Goal: Information Seeking & Learning: Check status

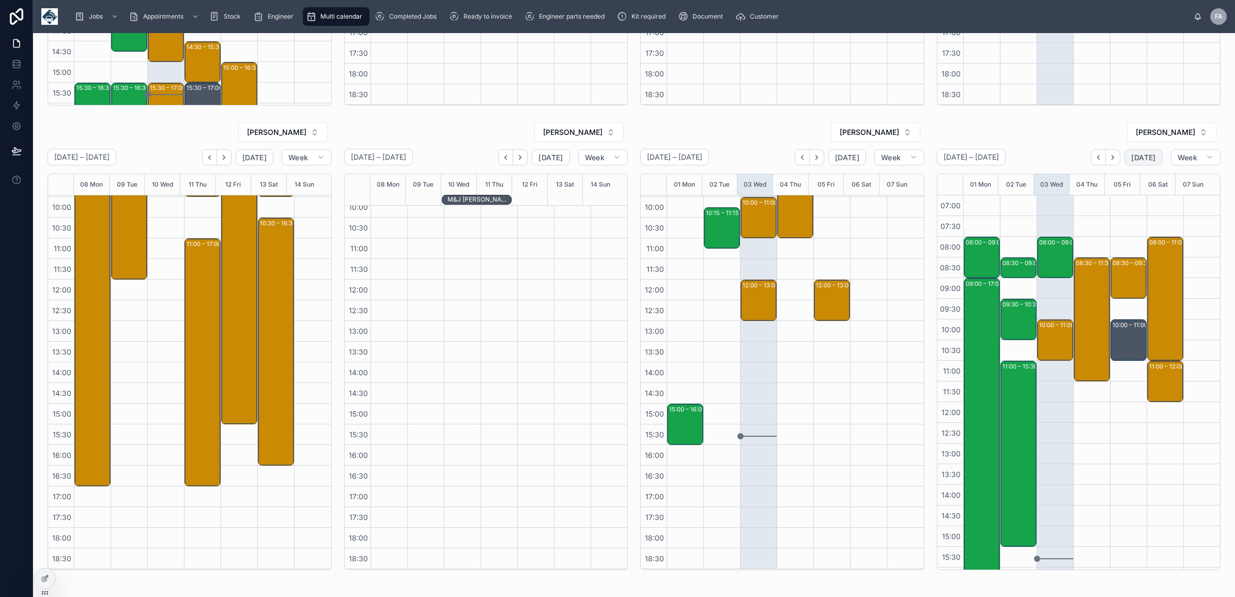
drag, startPoint x: 1127, startPoint y: 163, endPoint x: 1115, endPoint y: 252, distance: 89.7
click at [1127, 163] on button "[DATE]" at bounding box center [1144, 157] width 38 height 17
click at [1084, 301] on div "08:30 – 11:30 G4S Secure Solutions (UK) Ltd - 00324385 - TIMED 8;30AM- 3 X SERV…" at bounding box center [1092, 319] width 33 height 122
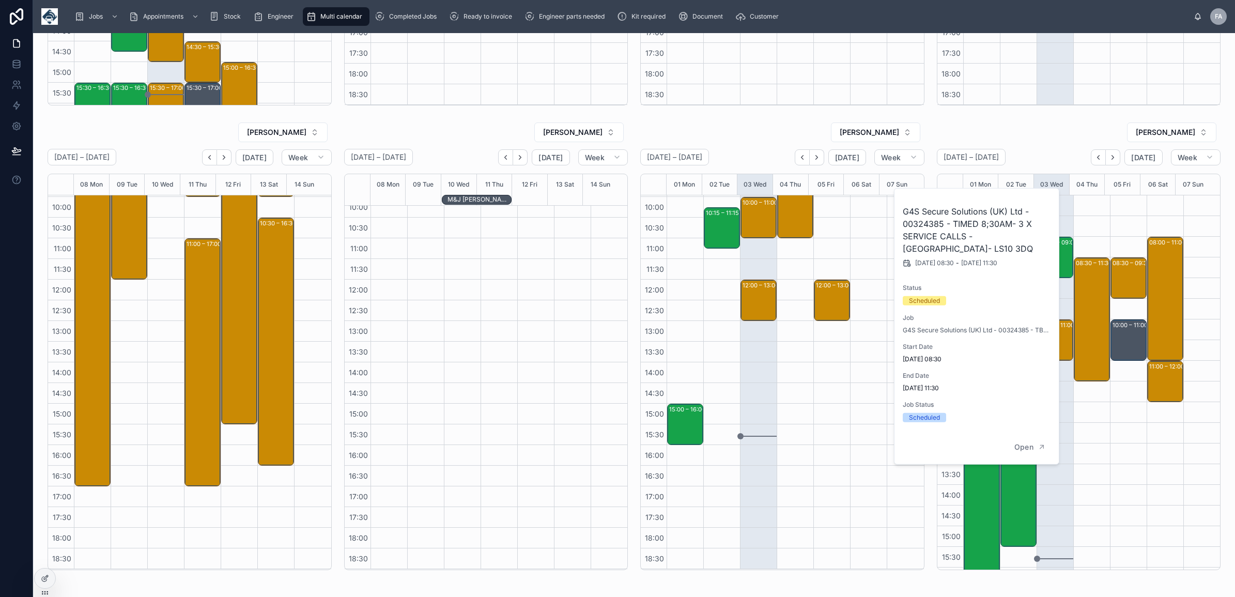
drag, startPoint x: 1079, startPoint y: 456, endPoint x: 1086, endPoint y: 422, distance: 35.5
click at [1081, 451] on div "08:30 – 11:30 G4S Secure Solutions (UK) Ltd - 00324385 - TIMED 8;30AM- 3 X SERV…" at bounding box center [1092, 443] width 37 height 496
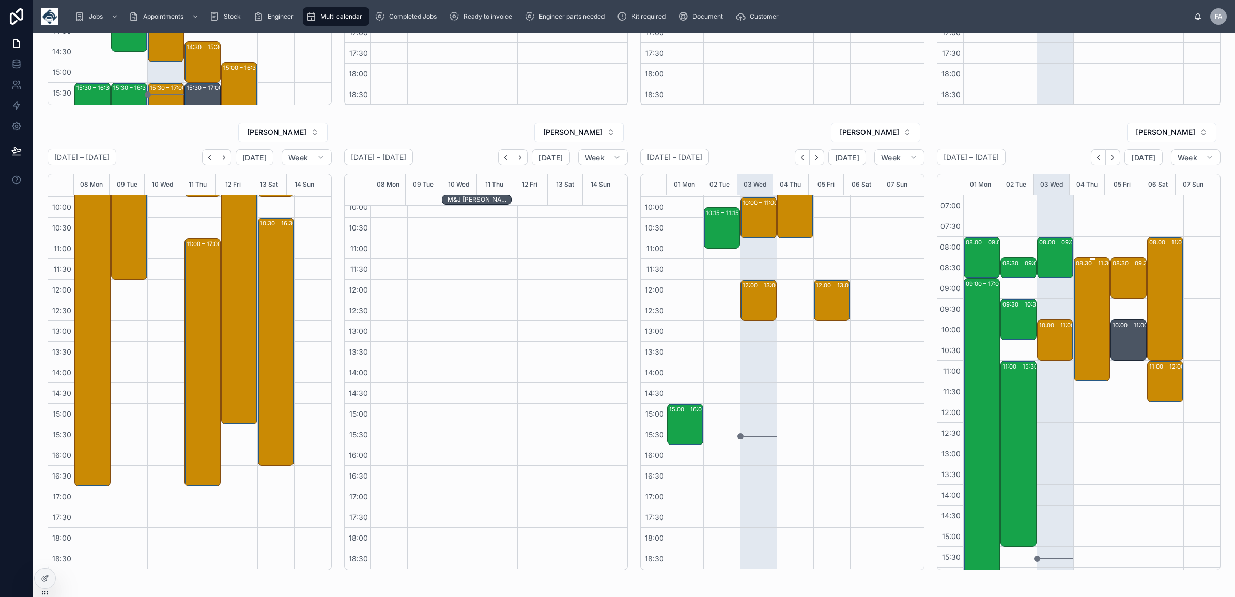
click at [1076, 310] on div "08:30 – 11:30 G4S Secure Solutions (UK) Ltd - 00324385 - TIMED 8;30AM- 3 X SERV…" at bounding box center [1092, 319] width 33 height 122
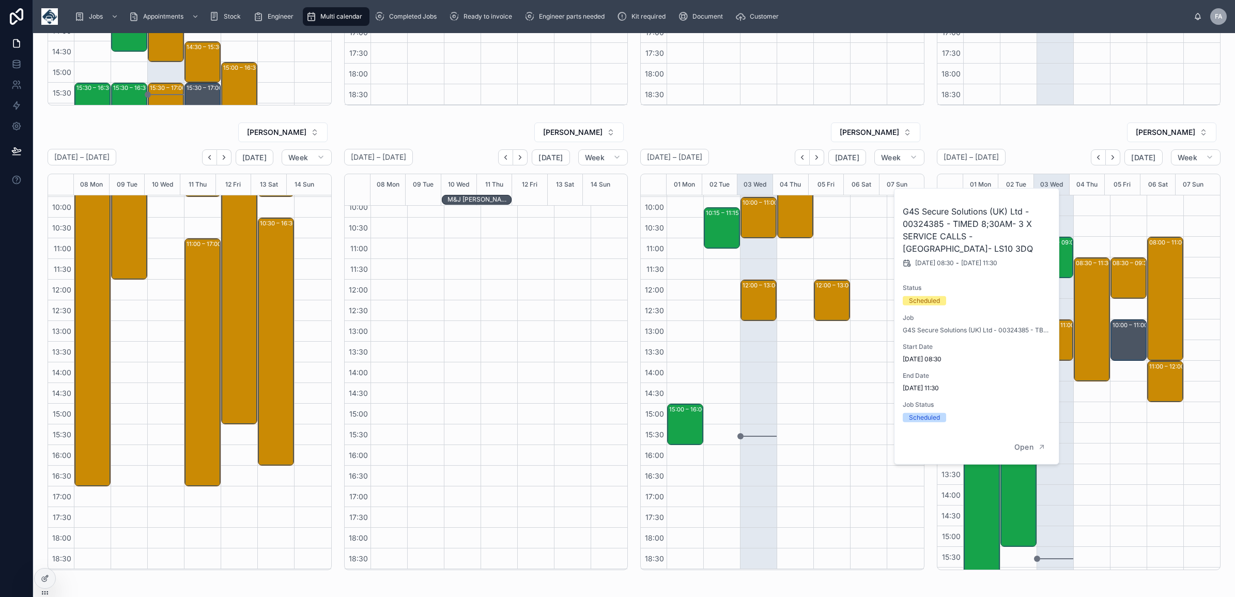
click at [1089, 440] on div "08:30 – 11:30 G4S Secure Solutions (UK) Ltd - 00324385 - TIMED 8;30AM- 3 X SERV…" at bounding box center [1092, 443] width 37 height 496
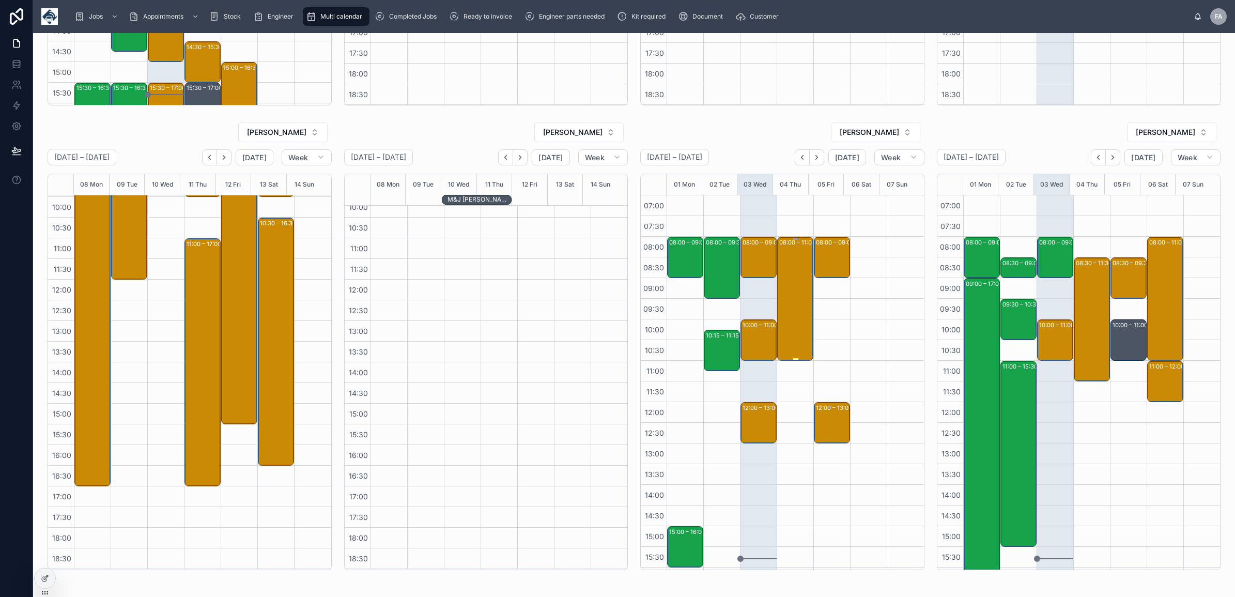
click at [791, 313] on div "08:00 – 11:00 Scarisbrick Hall Limited - 00323512 - 2 x de/re - 8AM timed - L40…" at bounding box center [795, 299] width 33 height 122
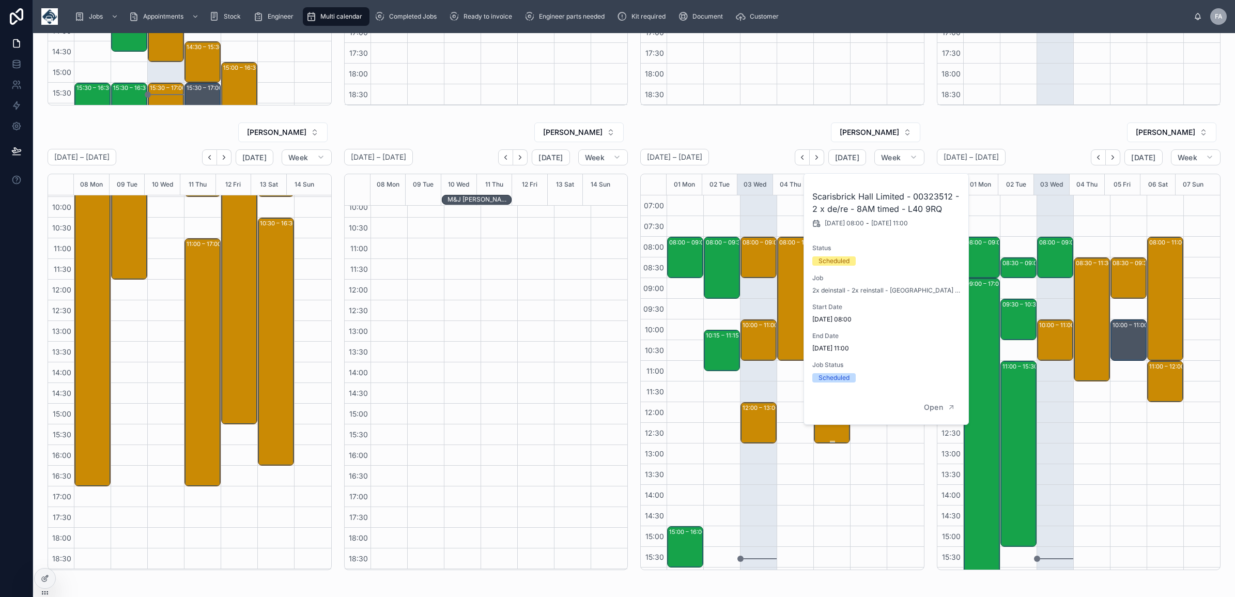
click at [816, 433] on div "12:00 – 13:00 Hesis Limited - 00321726 - 1 x install - pm - L7 9NJ" at bounding box center [832, 422] width 33 height 39
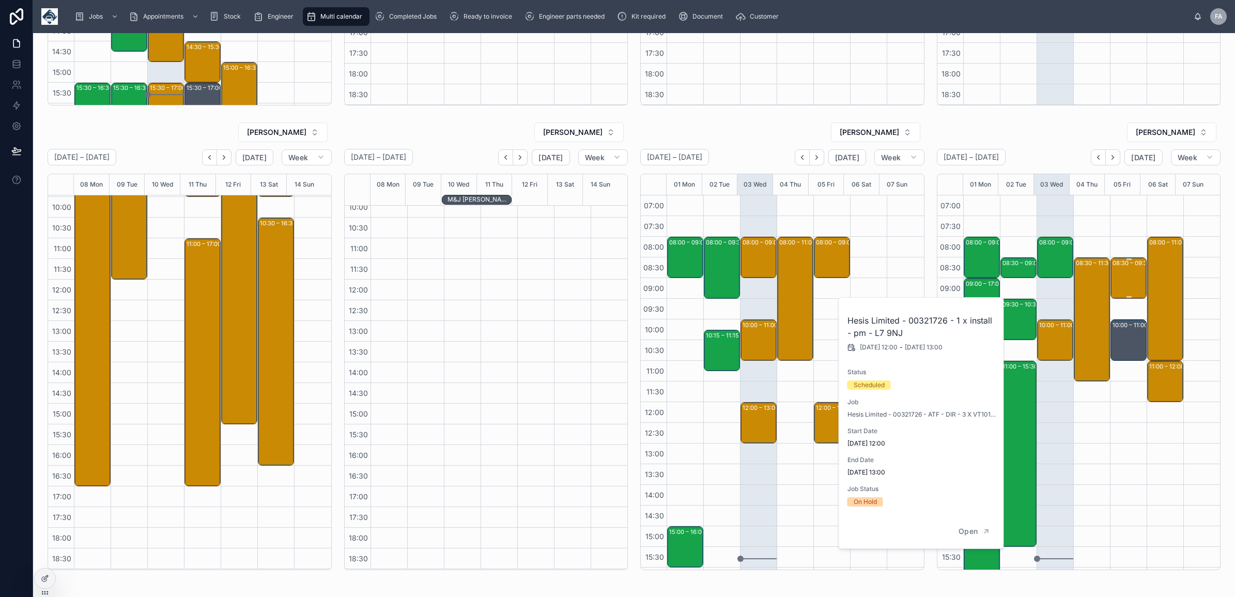
click at [1113, 274] on div "08:30 – 09:30 RSPCA - 00323262 - 1 X SERVICE CALL - 8:30AM TIMED - LEYLAND - PR…" at bounding box center [1129, 277] width 33 height 39
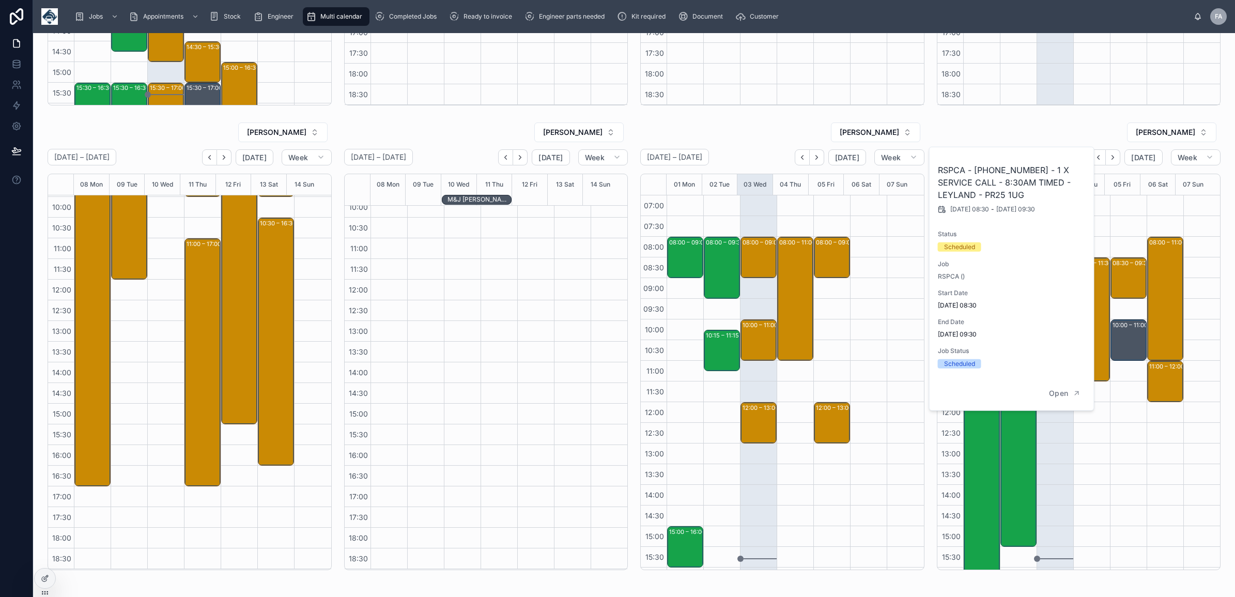
click at [1092, 442] on div "08:30 – 11:30 G4S Secure Solutions (UK) Ltd - 00324385 - TIMED 8;30AM- 3 X SERV…" at bounding box center [1092, 443] width 37 height 496
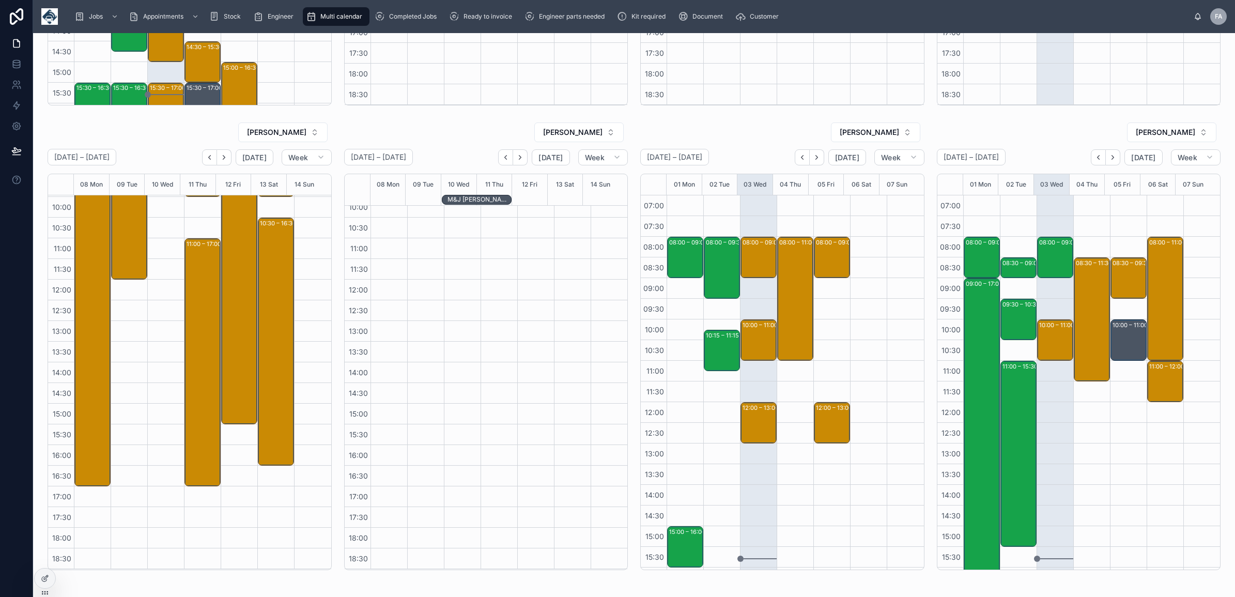
click at [887, 464] on div at bounding box center [905, 443] width 37 height 496
click at [1109, 159] on button "Next" at bounding box center [1113, 157] width 14 height 16
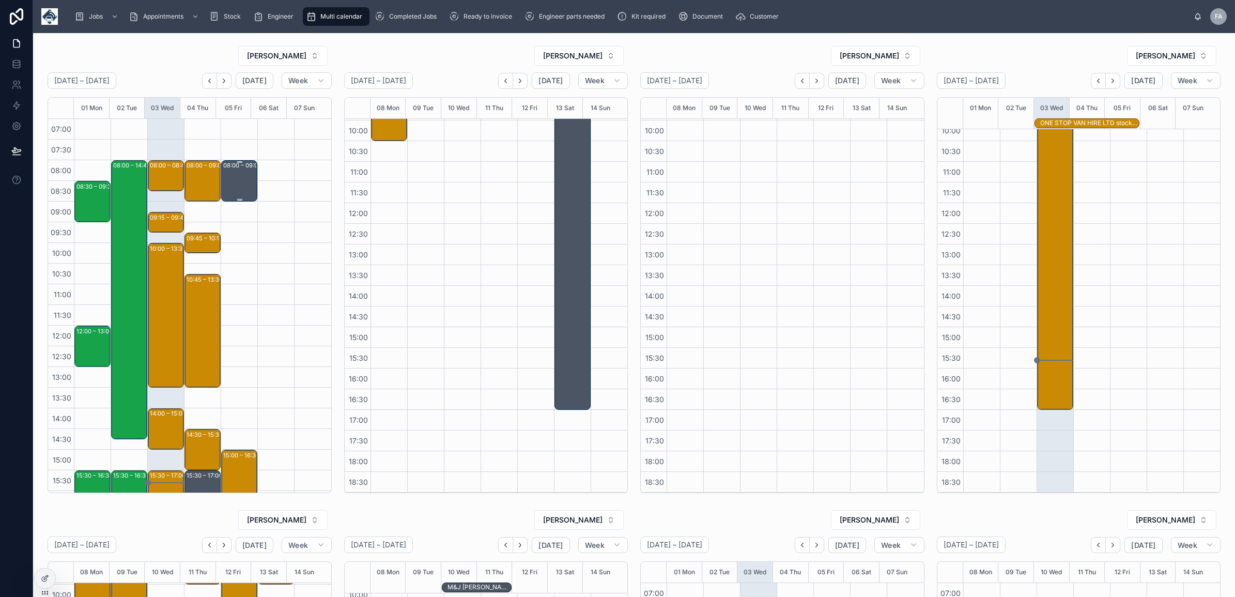
click at [225, 193] on div "08:00 – 09:00 Ron Hull" at bounding box center [239, 180] width 33 height 39
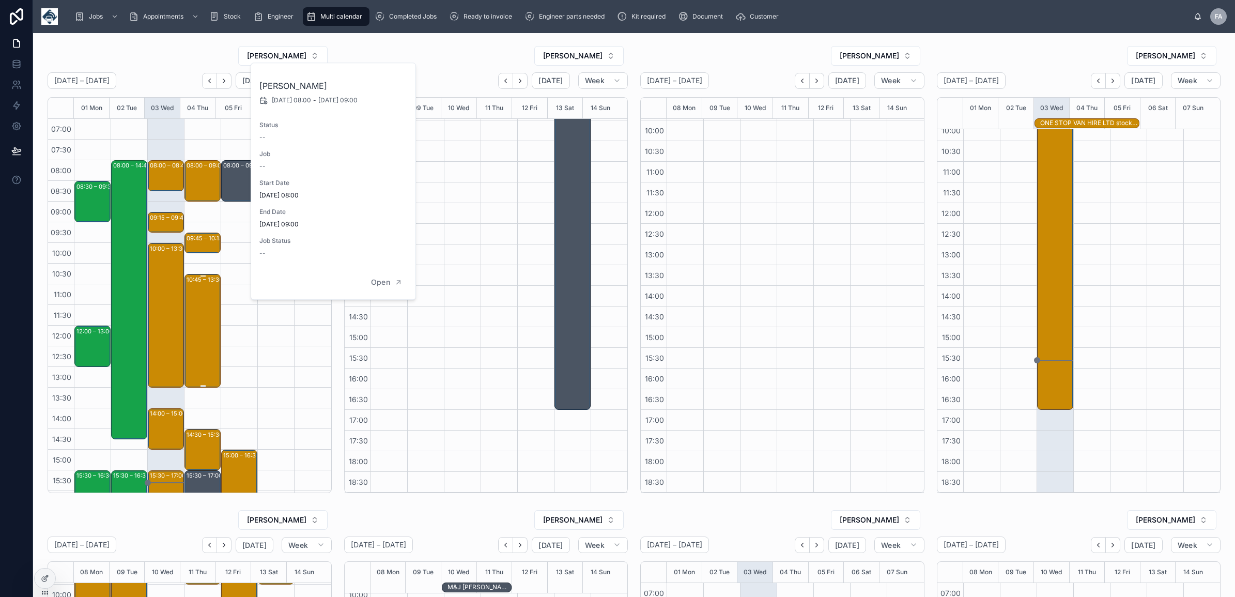
click at [194, 360] on div "10:45 – 13:30 DSV - 00317374 - 1 X INSTALLS - 1 HOURS NOTICE - IMMINGHAM - DN40…" at bounding box center [203, 331] width 33 height 112
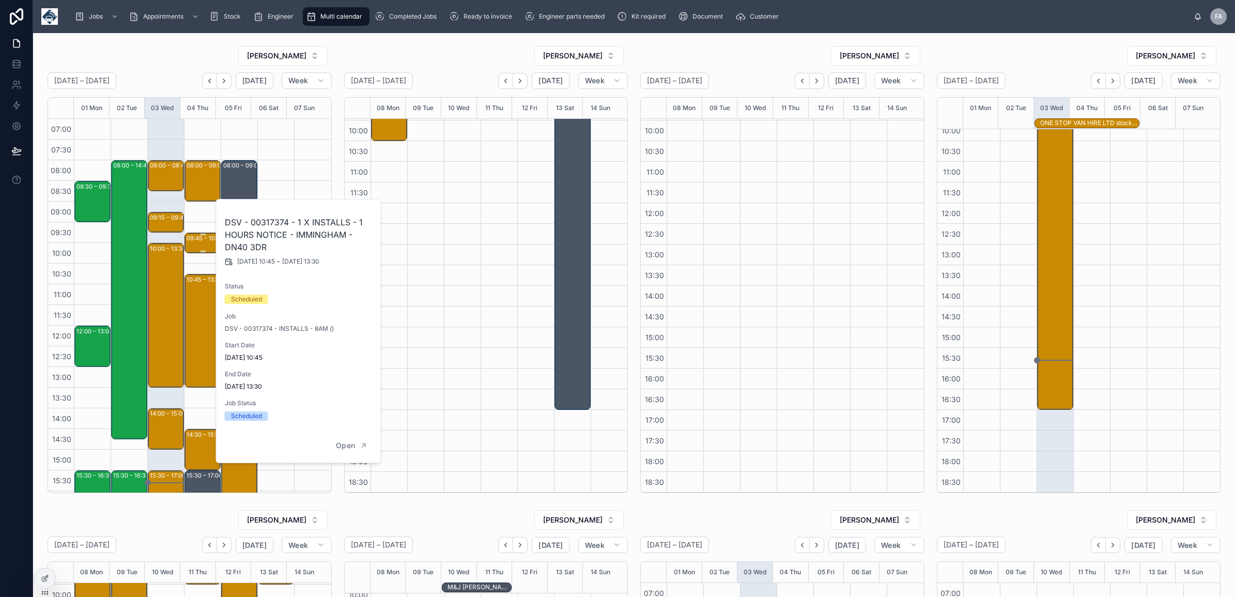
click at [203, 244] on div "09:45 – 10:15 FSSC G4S Fire & Security Services - 00322927 - 10am timed - 1 x d…" at bounding box center [203, 243] width 33 height 19
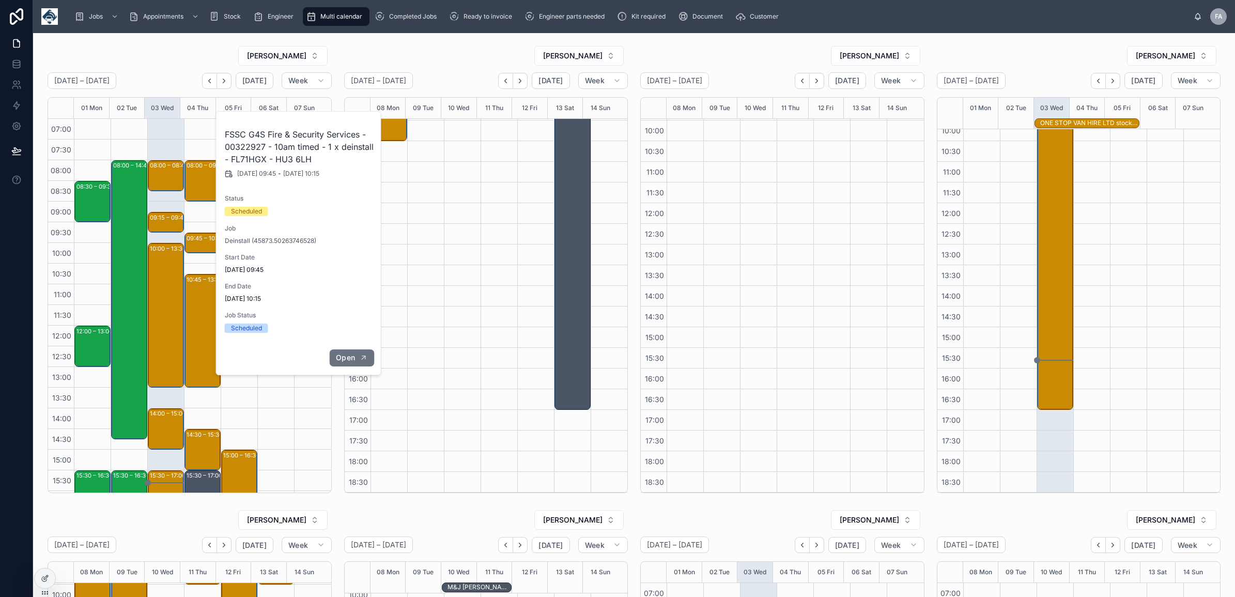
click at [351, 355] on span "Open" at bounding box center [345, 357] width 19 height 9
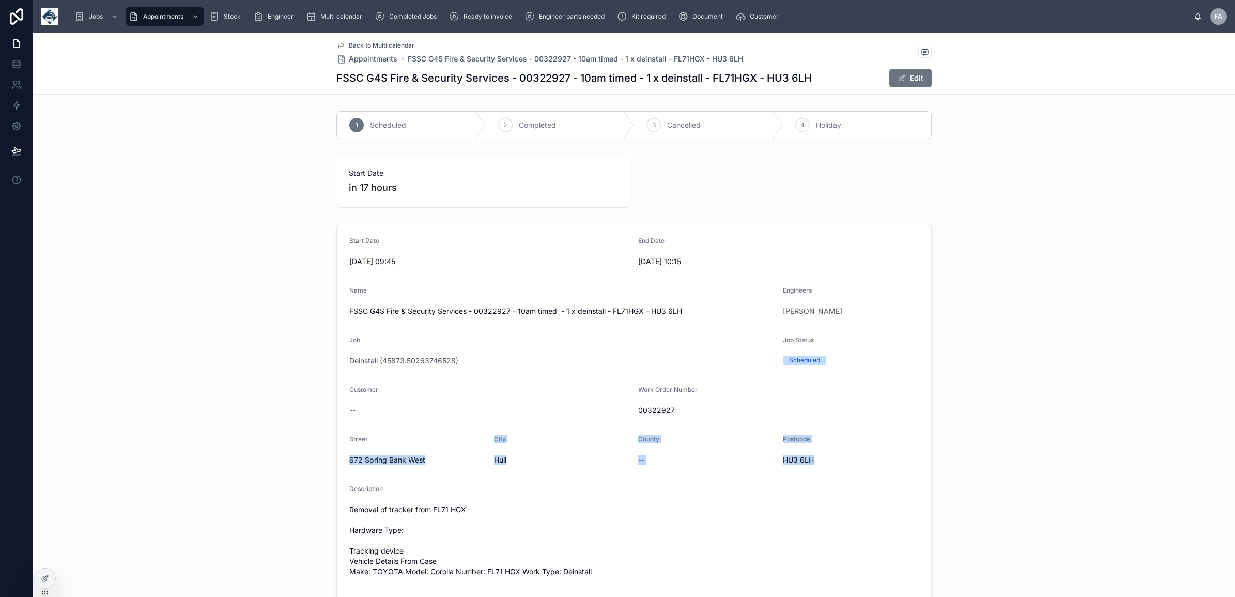
drag, startPoint x: 341, startPoint y: 459, endPoint x: 839, endPoint y: 468, distance: 497.8
click at [839, 468] on form "Start Date 04/09/2025 09:45 End Date 04/09/2025 10:15 Name FSSC G4S Fire & Secu…" at bounding box center [634, 457] width 594 height 467
drag, startPoint x: 839, startPoint y: 468, endPoint x: 828, endPoint y: 463, distance: 12.0
click at [828, 463] on span "HU3 6LH" at bounding box center [851, 460] width 136 height 10
drag, startPoint x: 835, startPoint y: 468, endPoint x: 336, endPoint y: 448, distance: 498.7
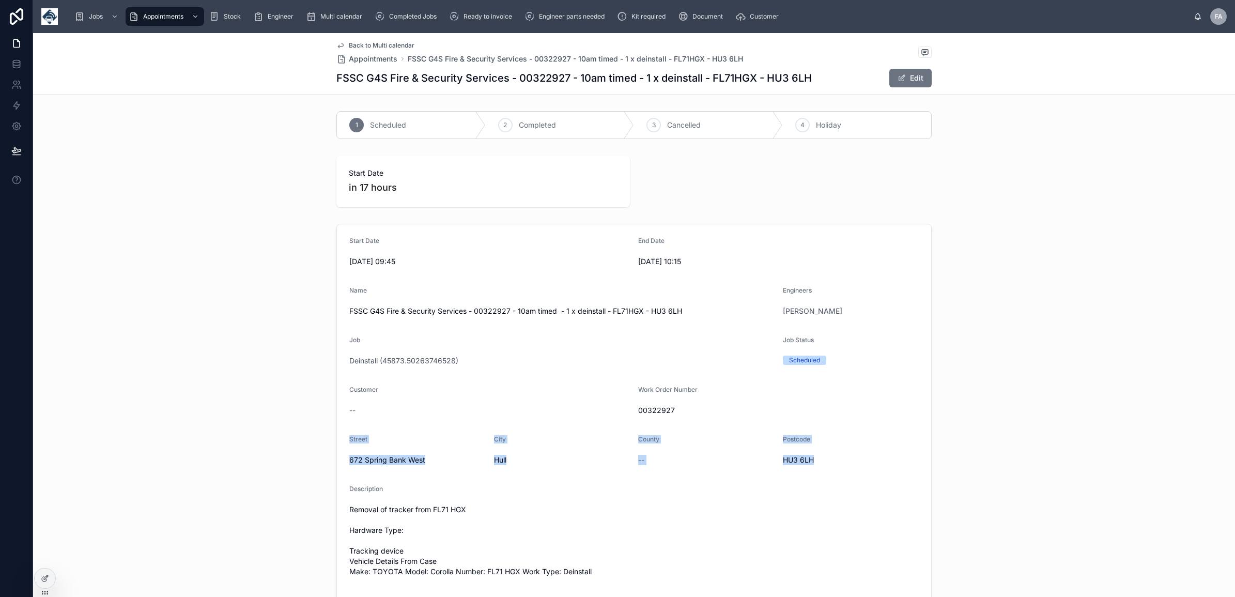
click at [337, 448] on form "Start Date 04/09/2025 09:45 End Date 04/09/2025 10:15 Name FSSC G4S Fire & Secu…" at bounding box center [634, 457] width 594 height 467
click at [384, 41] on span "Back to Multi calendar" at bounding box center [382, 45] width 66 height 8
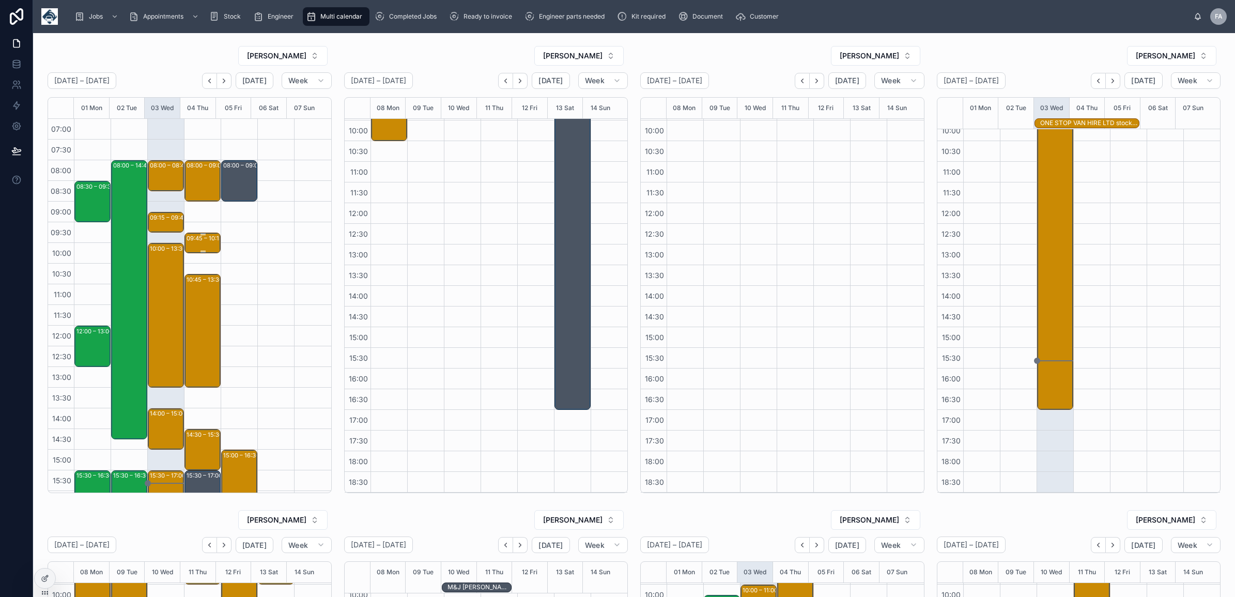
click at [202, 241] on div "09:45 – 10:15" at bounding box center [206, 238] width 39 height 10
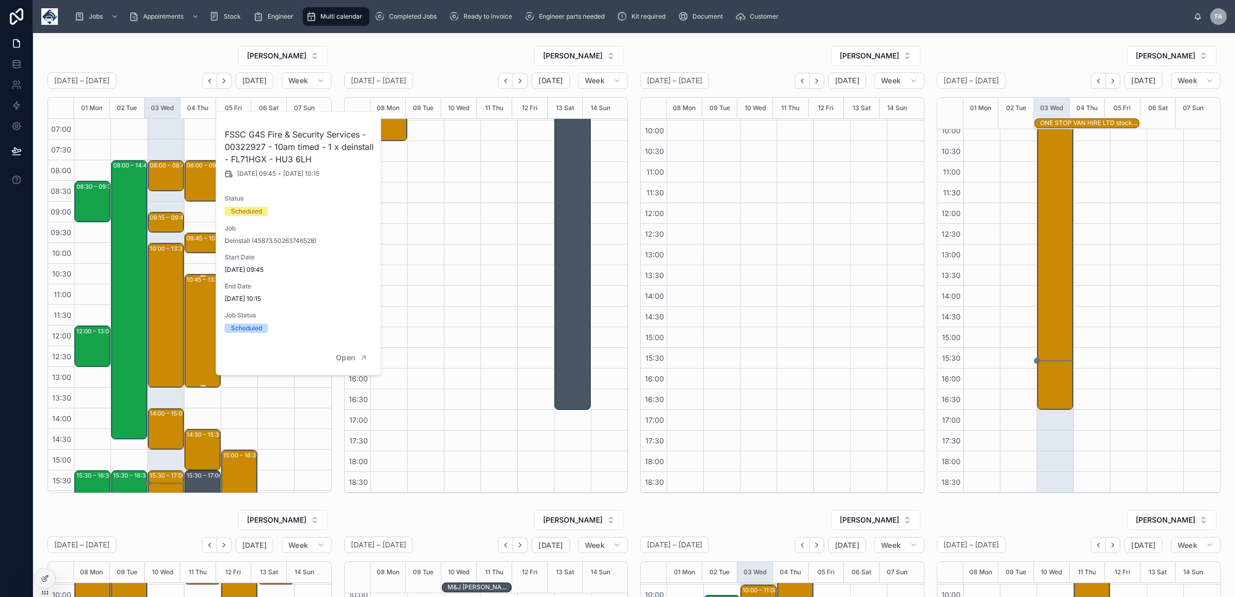
click at [195, 314] on div "10:45 – 13:30 DSV - 00317374 - 1 X INSTALLS - 1 HOURS NOTICE - IMMINGHAM - DN40…" at bounding box center [203, 331] width 33 height 112
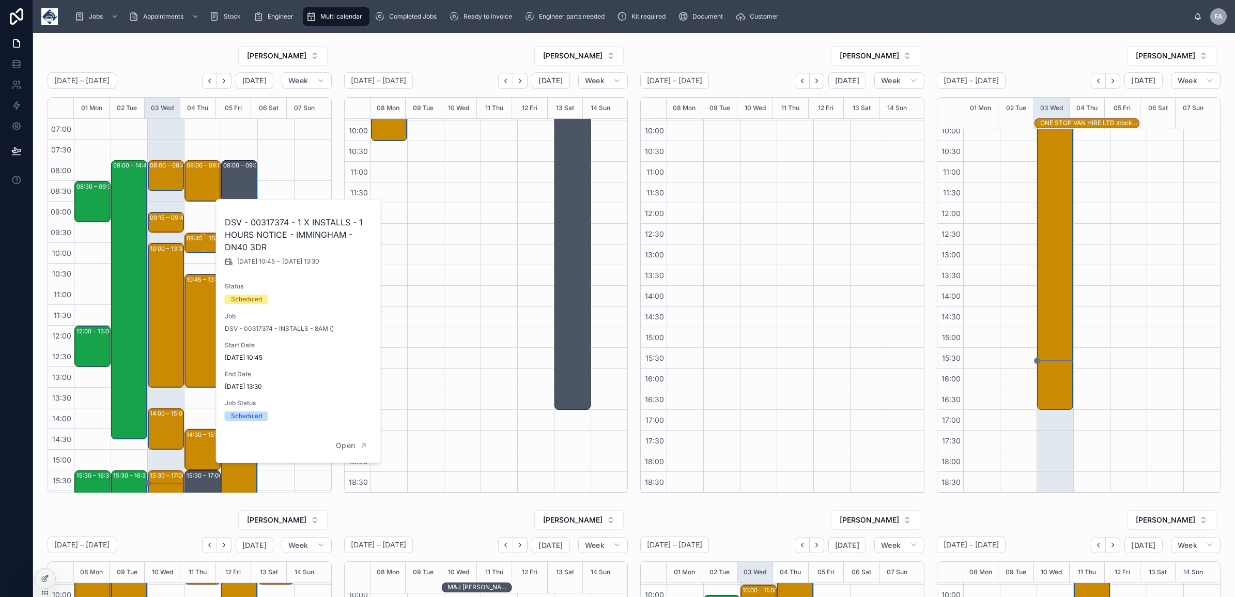
click at [190, 244] on div "09:45 – 10:15 FSSC G4S Fire & Security Services - 00322927 - 10am timed - 1 x d…" at bounding box center [203, 243] width 33 height 19
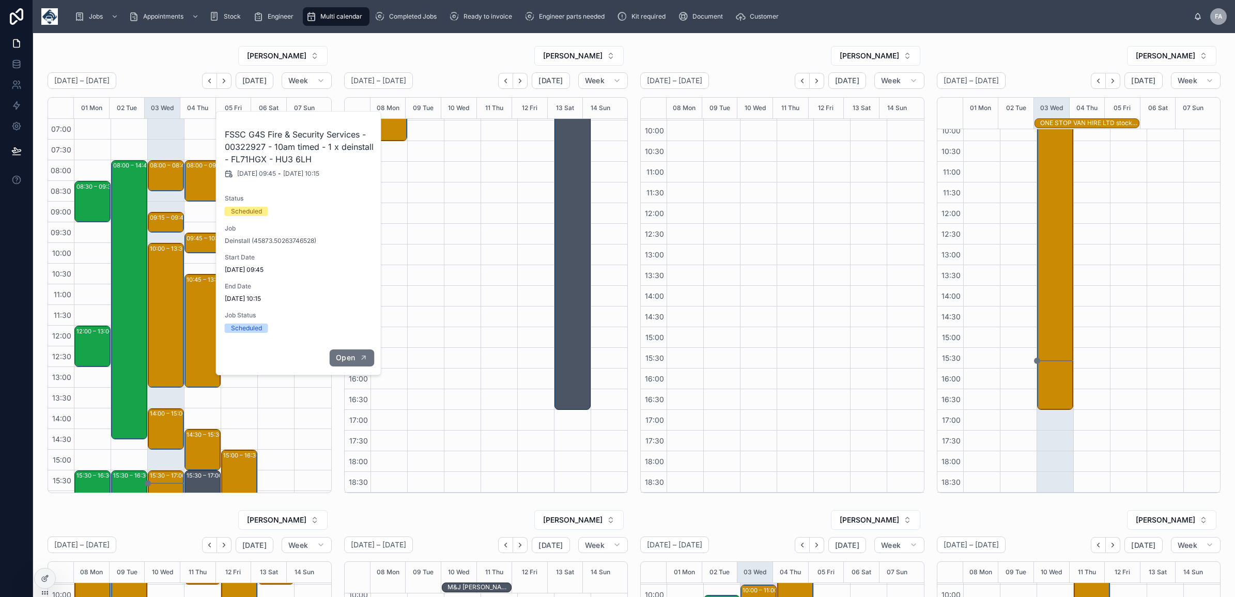
click at [362, 360] on icon "button" at bounding box center [364, 358] width 4 height 4
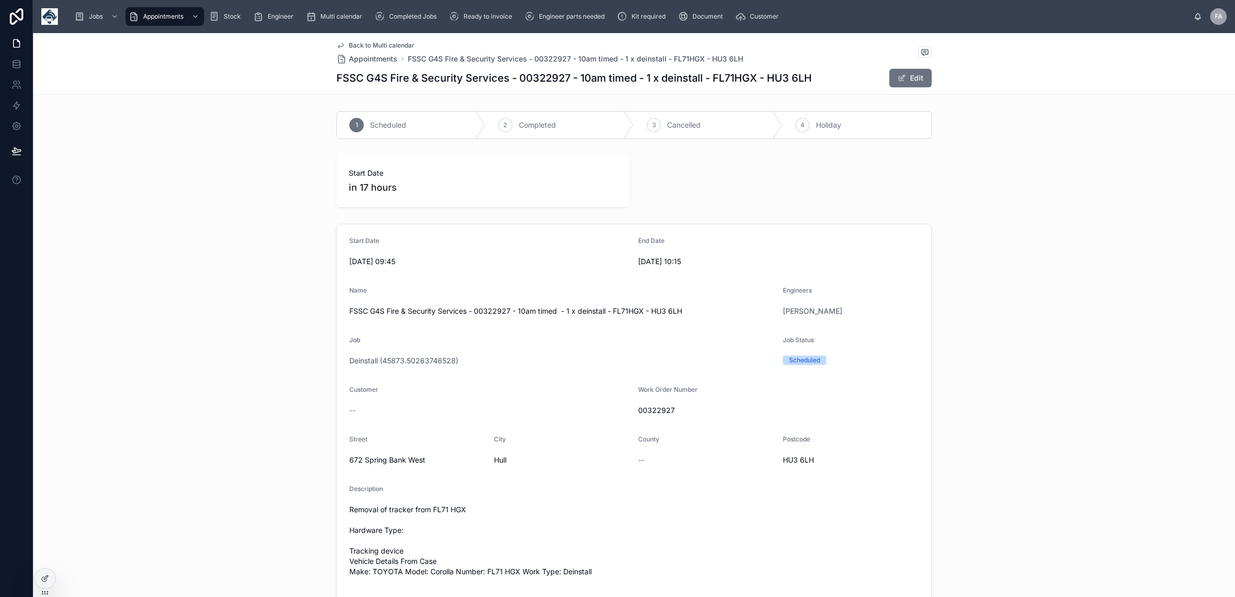
click at [373, 41] on span "Back to Multi calendar" at bounding box center [382, 45] width 66 height 8
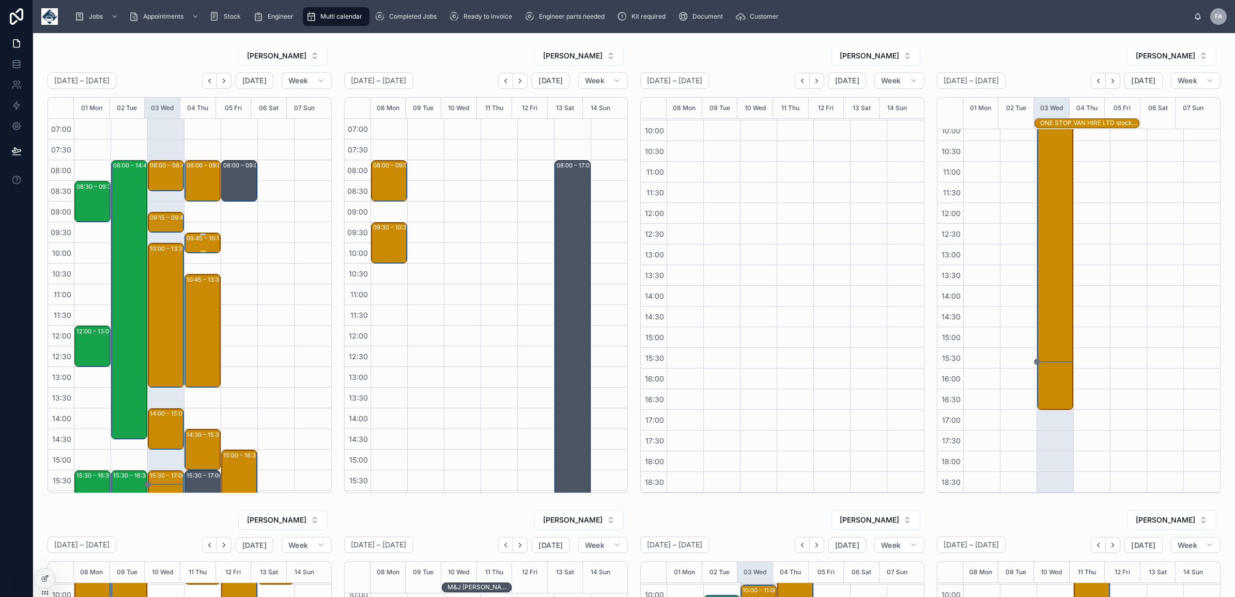
click at [198, 244] on div "09:45 – 10:15 FSSC G4S Fire & Security Services - 00322927 - 10am timed - 1 x d…" at bounding box center [203, 243] width 33 height 19
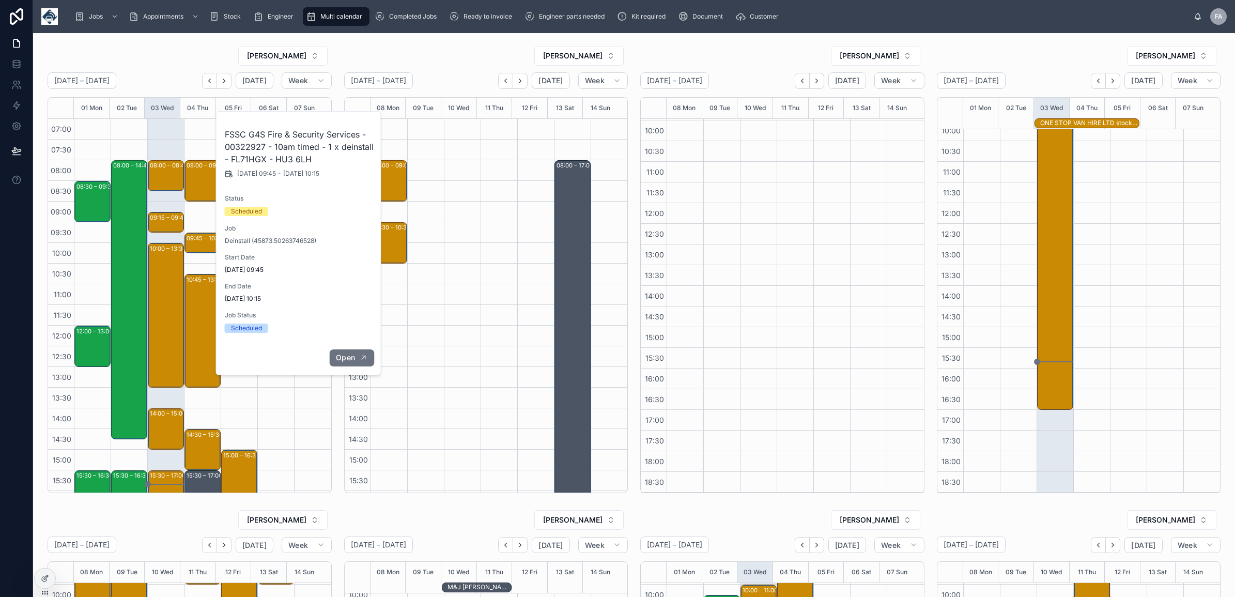
click at [346, 355] on span "Open" at bounding box center [345, 357] width 19 height 9
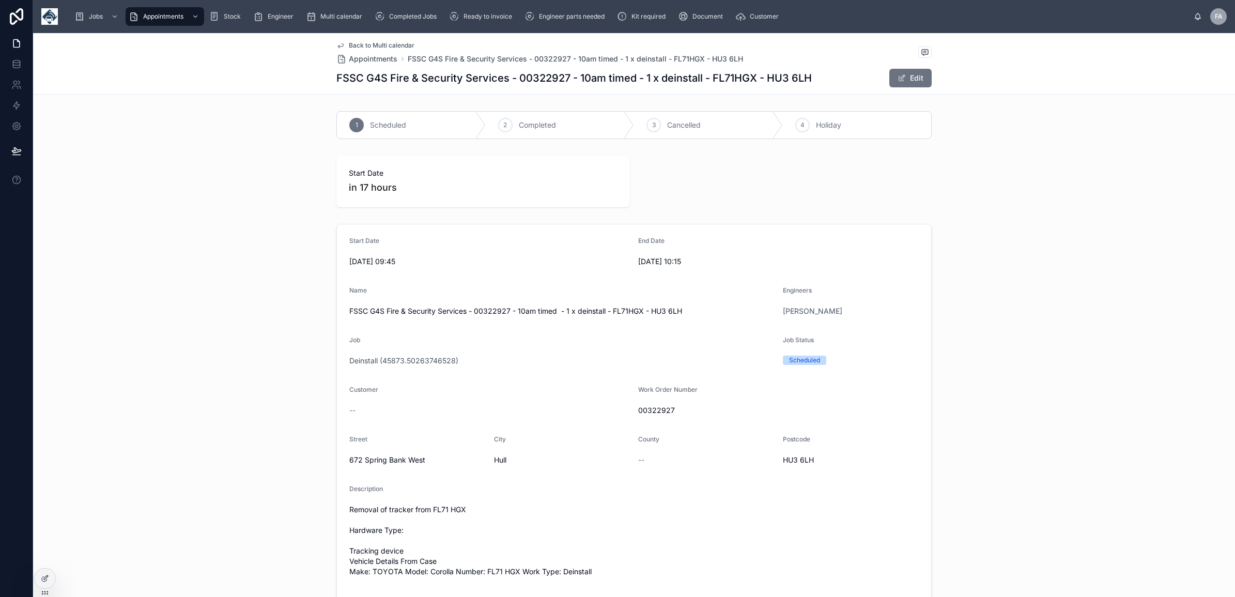
click at [655, 414] on span "00322927" at bounding box center [778, 410] width 281 height 10
copy span "00322927"
drag, startPoint x: 508, startPoint y: 81, endPoint x: 333, endPoint y: 85, distance: 174.2
click at [336, 85] on div "FSSC G4S Fire & Security Services - 00322927 - 10am timed - 1 x deinstall - FL7…" at bounding box center [633, 78] width 595 height 20
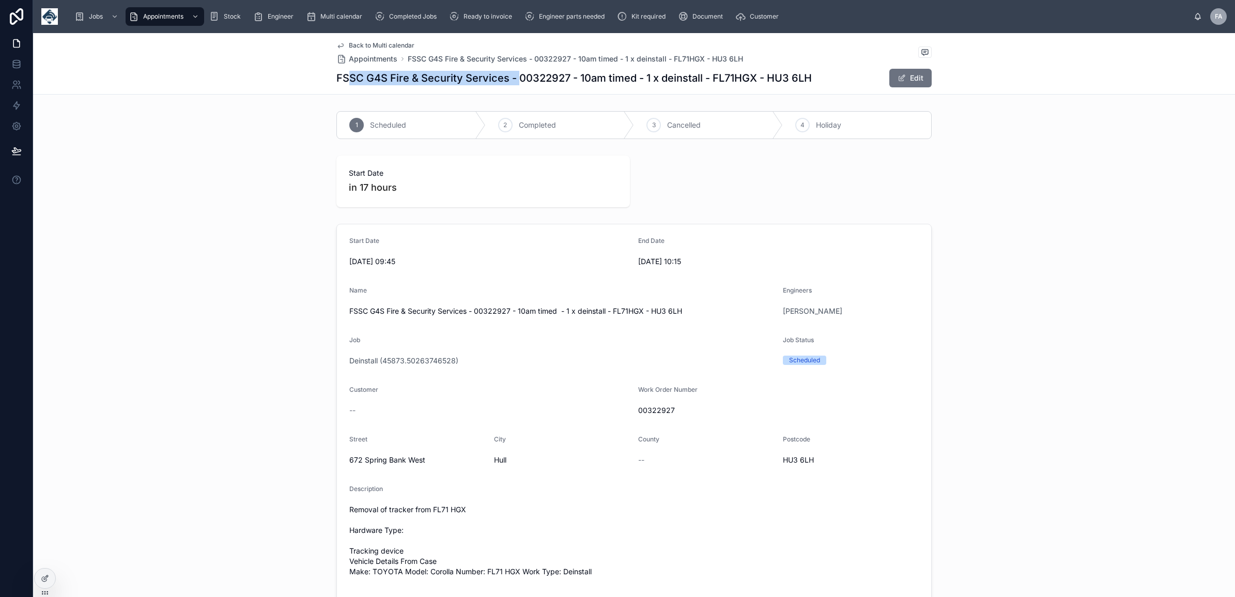
copy h1 "FSSC G4S Fire & Security Services"
click at [650, 127] on icon at bounding box center [654, 125] width 8 height 8
click at [373, 44] on span "Back to Multi calendar" at bounding box center [382, 45] width 66 height 8
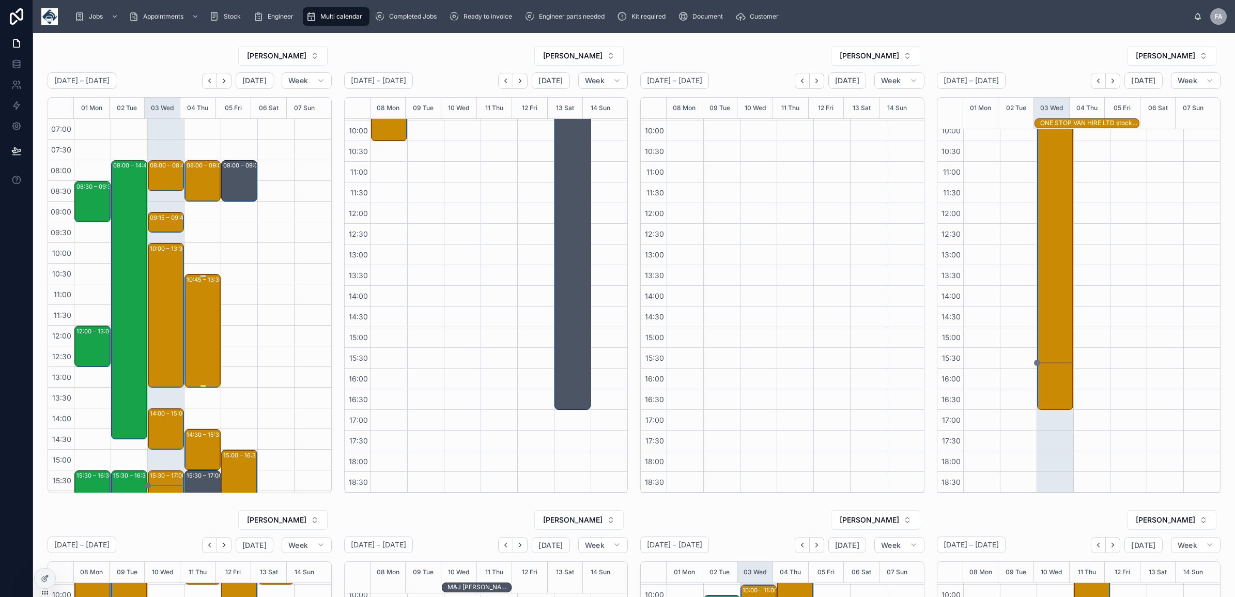
click at [194, 287] on div "10:45 – 13:30 DSV - 00317374 - 1 X INSTALLS - 1 HOURS NOTICE - IMMINGHAM - DN40…" at bounding box center [203, 331] width 33 height 112
click at [201, 270] on div "08:00 – 09:00 CH4 Gas Utility & Maintenance Services Limited - 00322401 - TIMED…" at bounding box center [202, 367] width 37 height 496
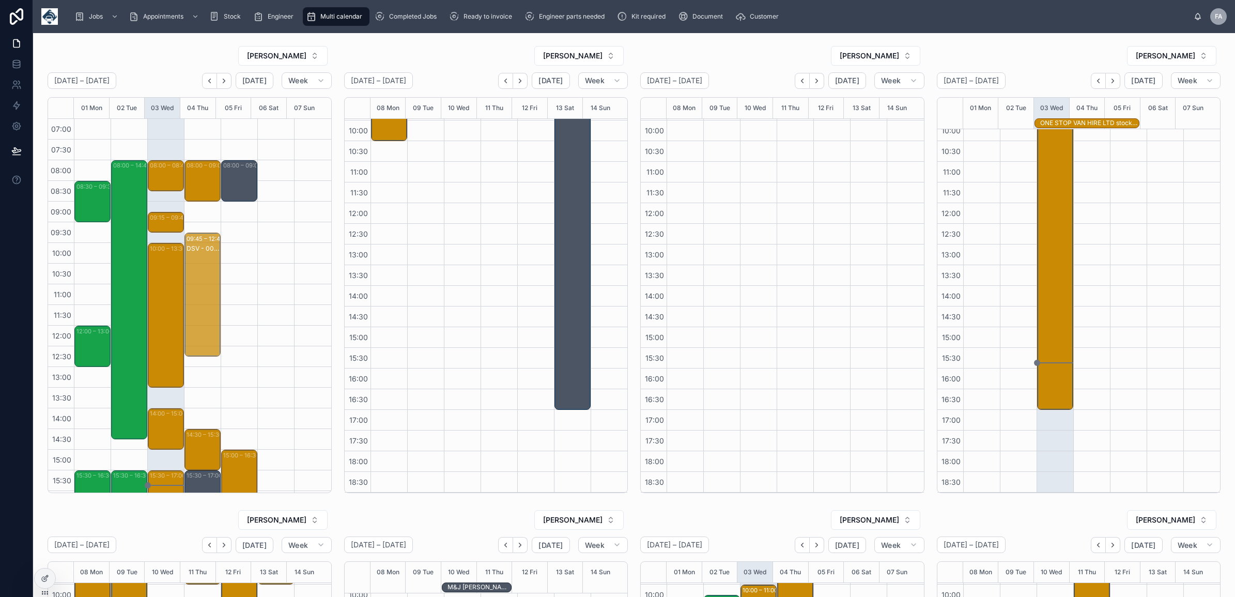
drag, startPoint x: 200, startPoint y: 301, endPoint x: 199, endPoint y: 272, distance: 29.0
click at [196, 451] on div "14:30 – 15:30 Kridan Handling Ltd - 00323818 - 1x Repair- YORK - YO60 7JX" at bounding box center [203, 449] width 33 height 39
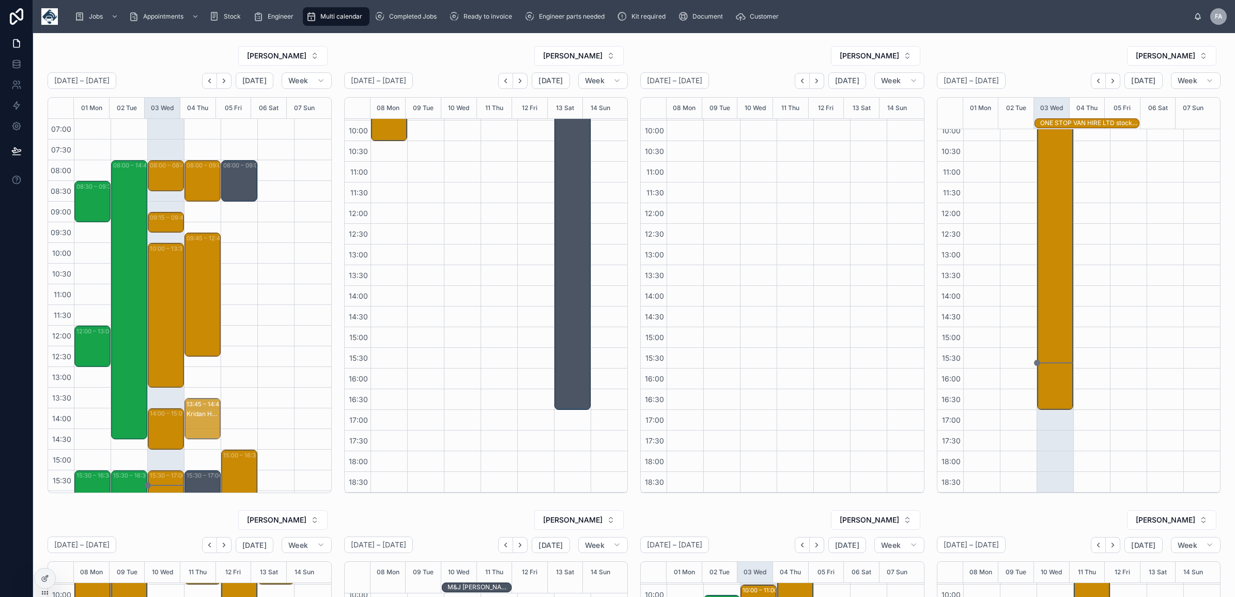
drag, startPoint x: 196, startPoint y: 451, endPoint x: 194, endPoint y: 420, distance: 31.1
drag, startPoint x: 194, startPoint y: 420, endPoint x: 200, endPoint y: 432, distance: 13.2
click at [275, 367] on div at bounding box center [275, 367] width 37 height 496
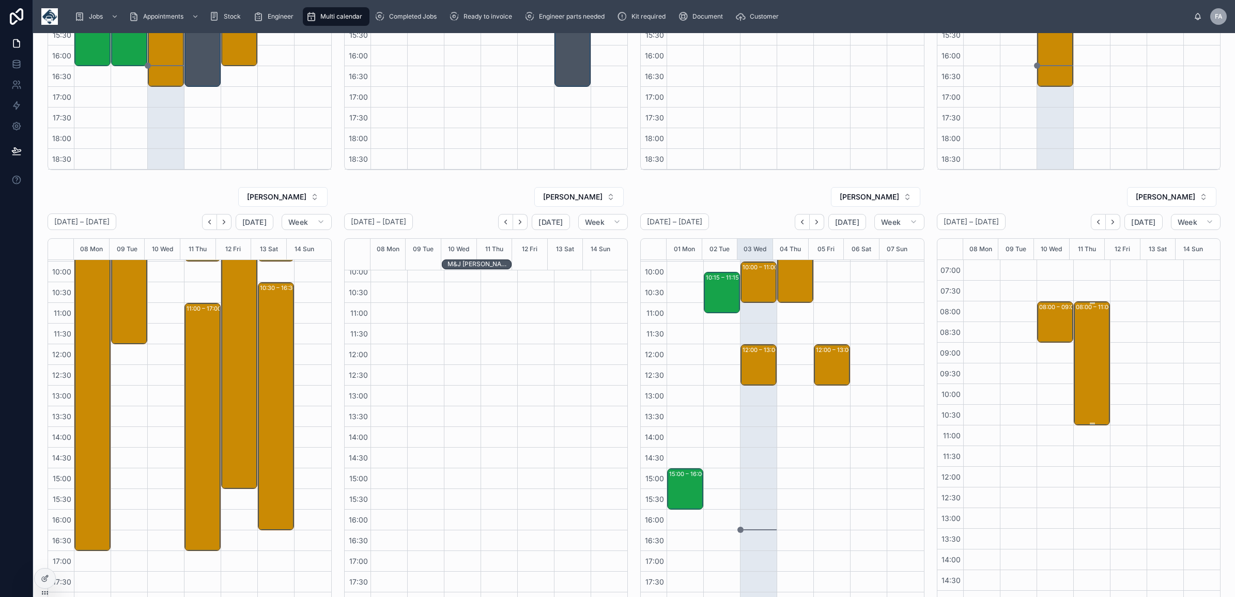
click at [1076, 379] on div "08:00 – 11:00 Prolius Limited / Walker Fire - -00324108 - PR2 5BB" at bounding box center [1092, 363] width 33 height 122
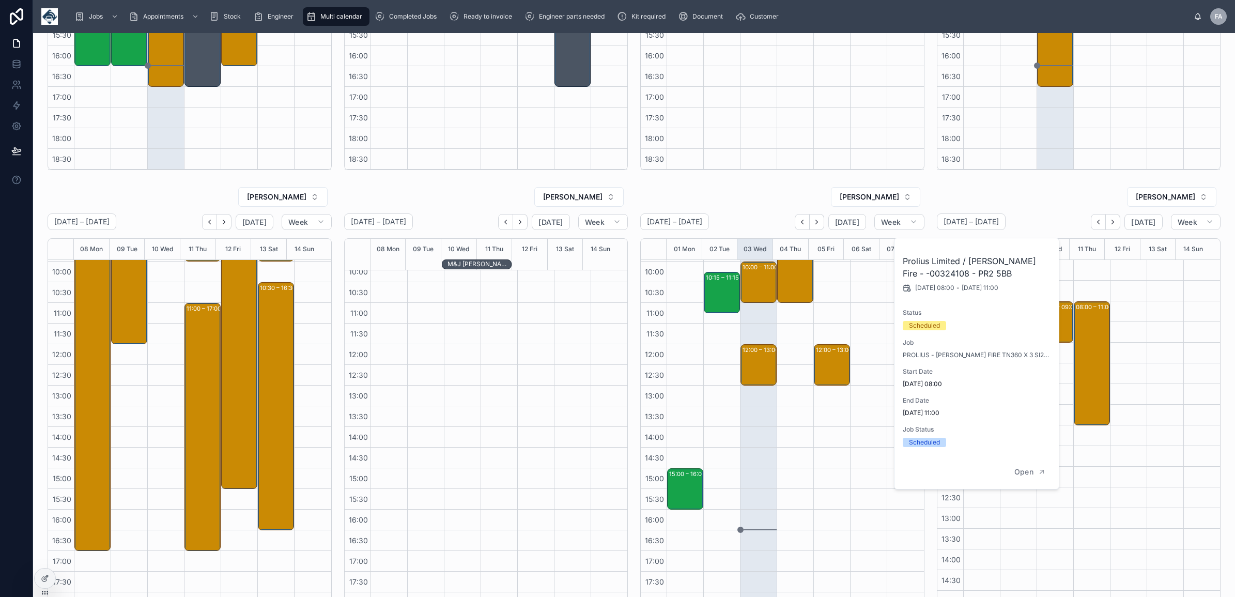
click at [1092, 287] on div "08:00 – 11:00 Prolius Limited / Walker Fire - -00324108 - PR2 5BB" at bounding box center [1092, 508] width 37 height 496
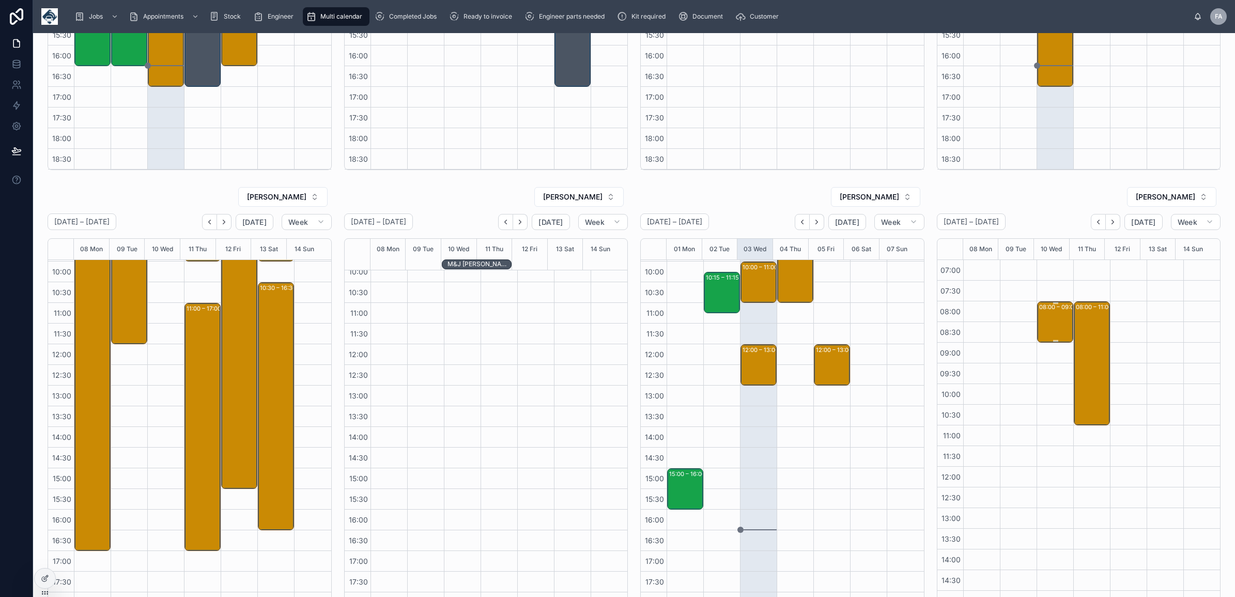
click at [1046, 312] on div "08:00 – 09:00" at bounding box center [1059, 307] width 41 height 10
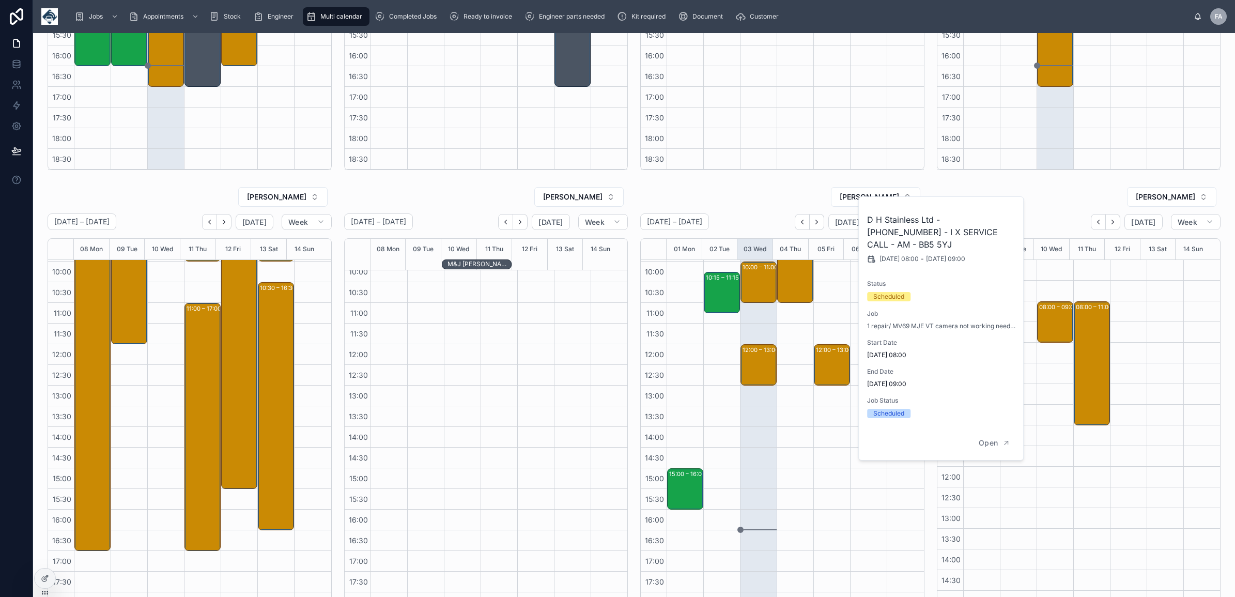
click at [1014, 510] on div at bounding box center [1018, 508] width 37 height 496
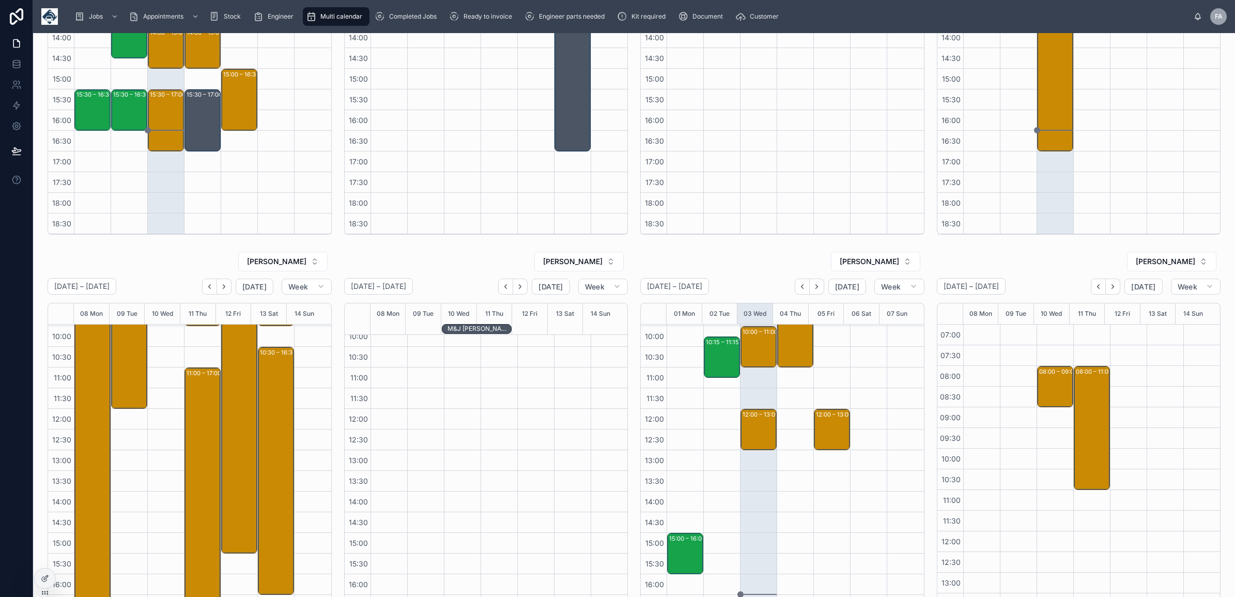
click at [988, 463] on div at bounding box center [981, 573] width 37 height 496
click at [1091, 282] on button "Back" at bounding box center [1098, 287] width 15 height 16
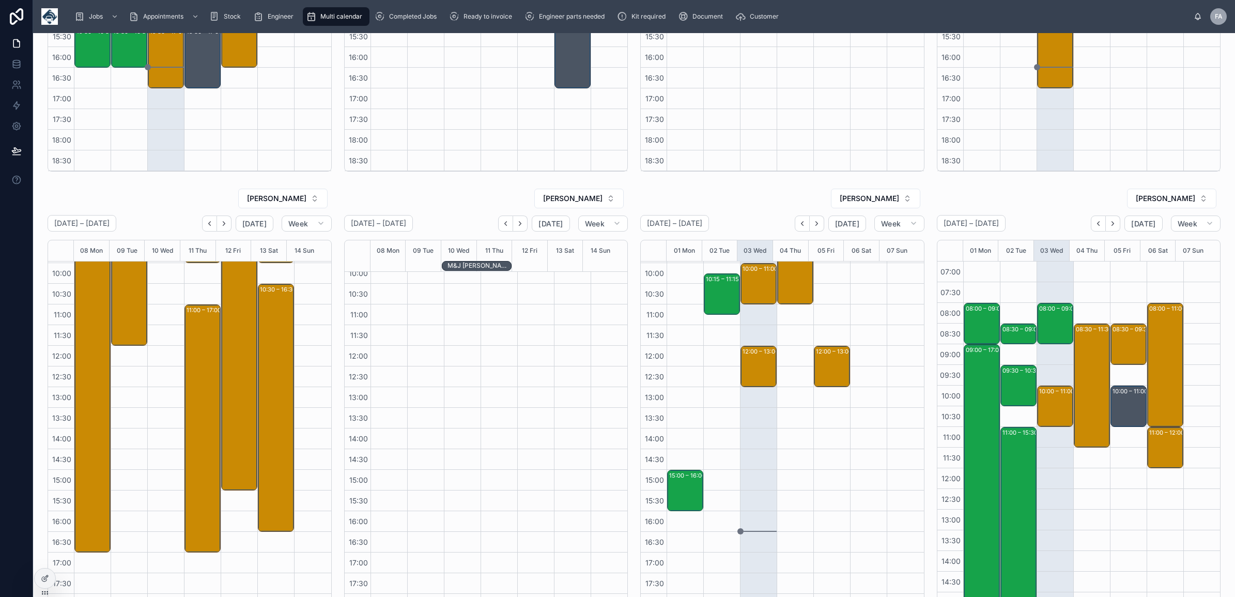
scroll to position [323, 0]
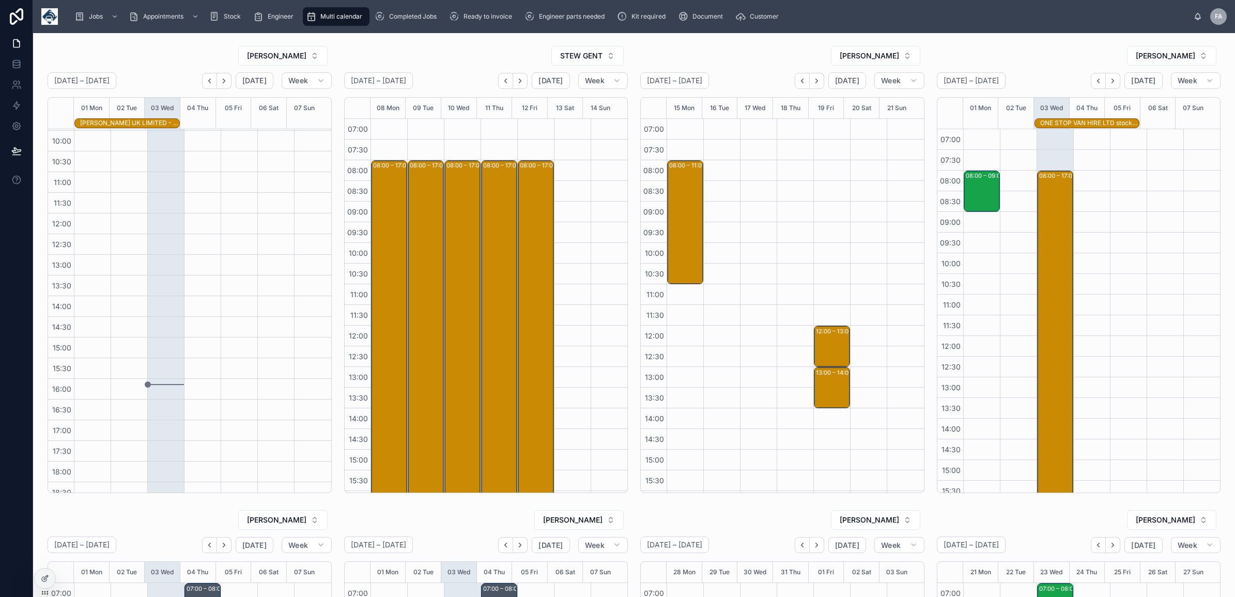
scroll to position [122, 0]
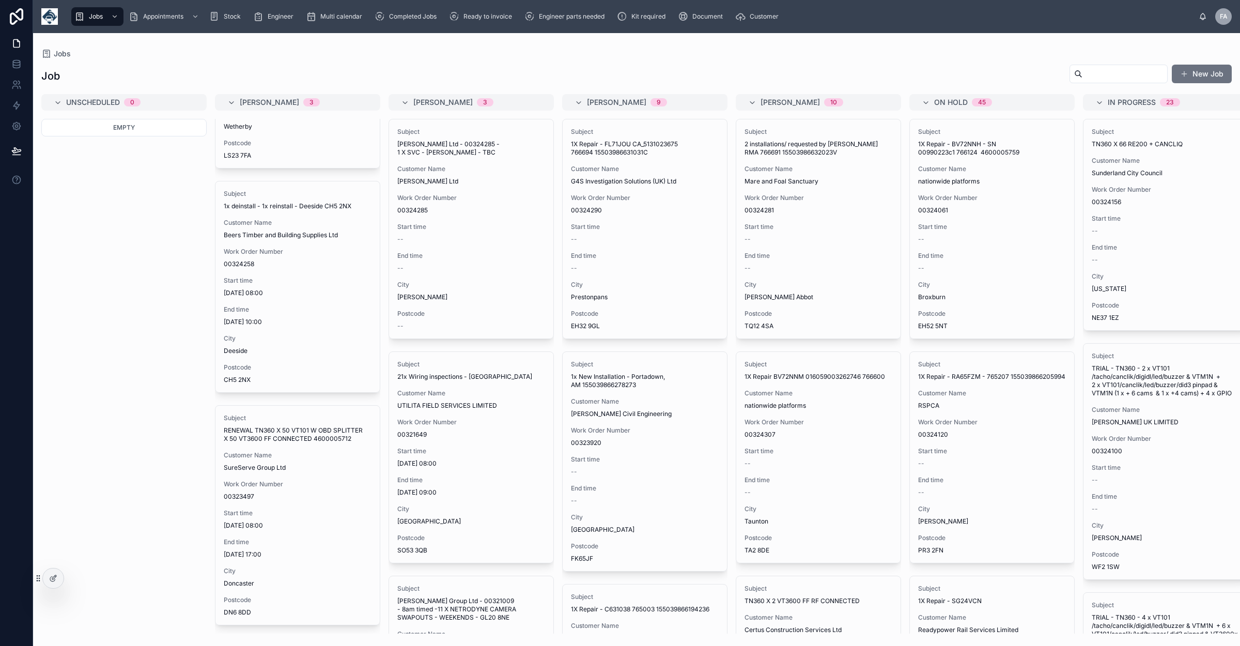
scroll to position [189, 0]
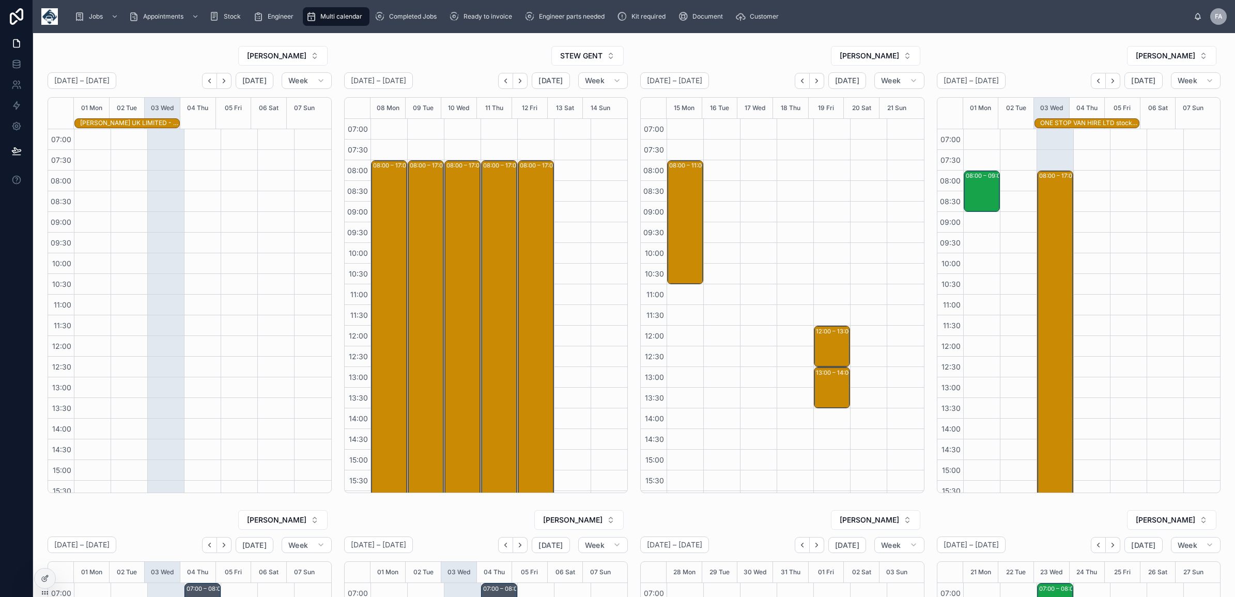
scroll to position [122, 0]
